Goal: Task Accomplishment & Management: Manage account settings

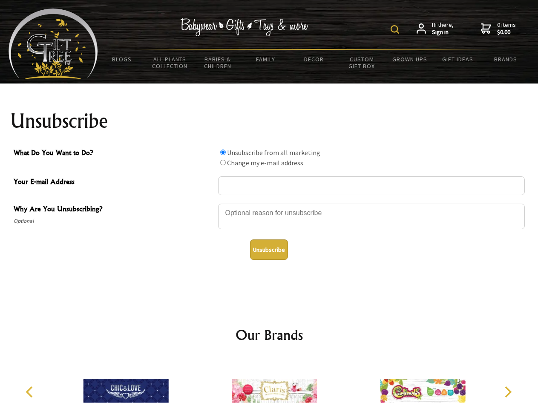
click at [396, 29] on img at bounding box center [395, 29] width 9 height 9
click at [269, 203] on div at bounding box center [371, 218] width 307 height 30
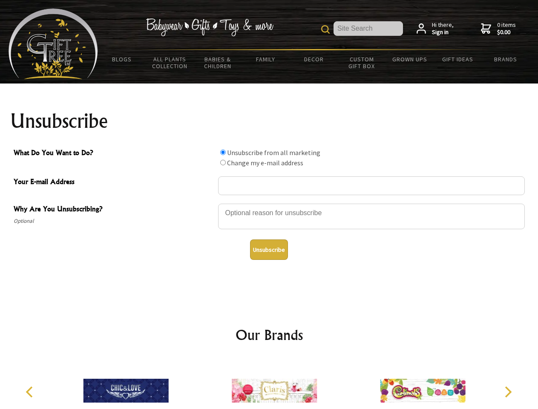
click at [223, 152] on input "What Do You Want to Do?" at bounding box center [223, 153] width 6 height 6
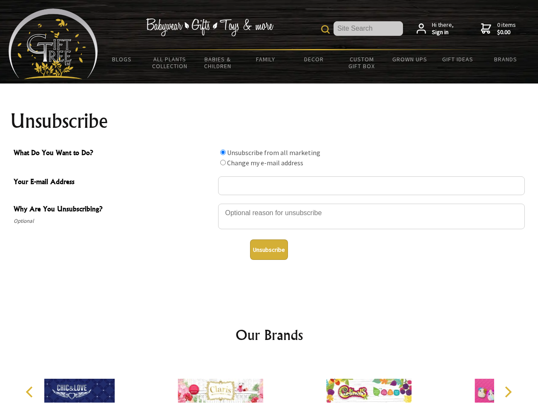
click at [223, 162] on input "What Do You Want to Do?" at bounding box center [223, 163] width 6 height 6
radio input "true"
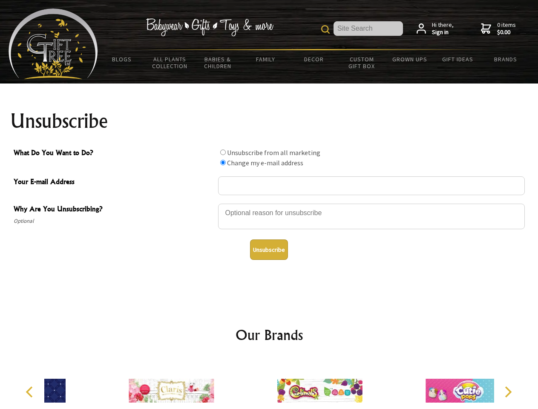
click at [269, 250] on button "Unsubscribe" at bounding box center [269, 249] width 38 height 20
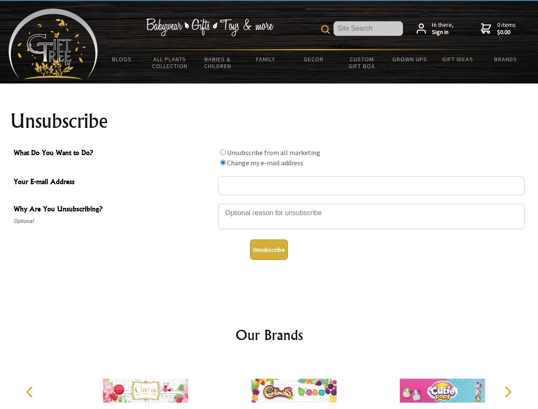
click at [269, 384] on img at bounding box center [293, 391] width 85 height 64
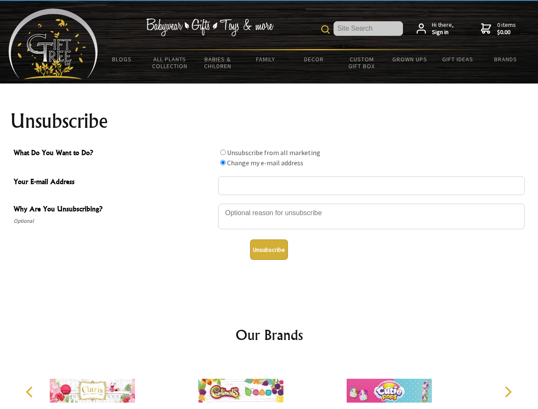
click at [31, 392] on icon "Previous" at bounding box center [30, 391] width 11 height 11
click at [508, 392] on icon "Next" at bounding box center [507, 391] width 11 height 11
